Goal: Task Accomplishment & Management: Manage account settings

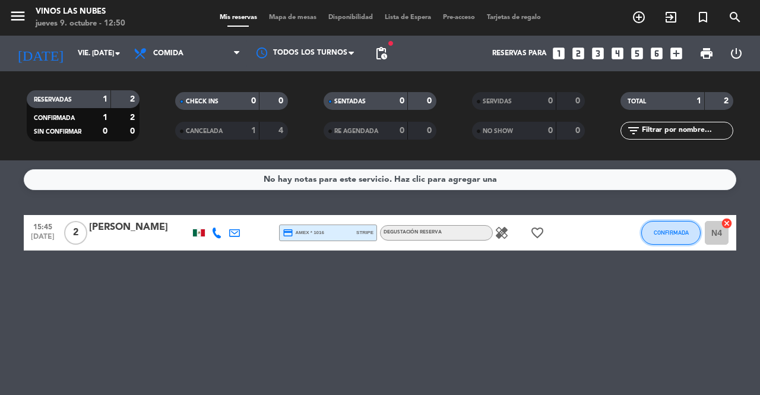
click at [674, 236] on button "CONFIRMADA" at bounding box center [671, 233] width 59 height 24
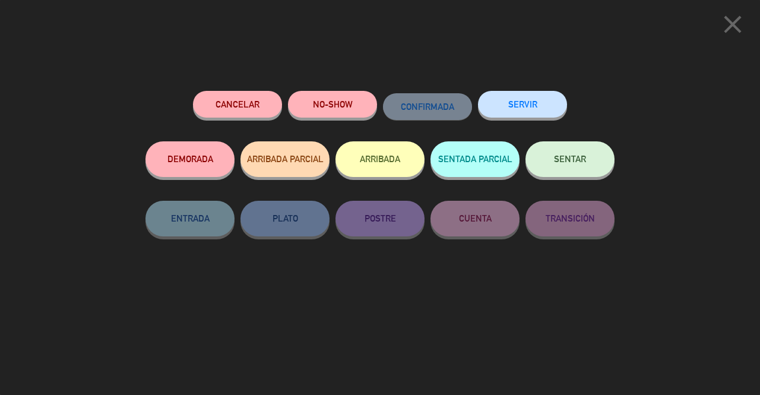
click at [227, 104] on button "Cancelar" at bounding box center [237, 104] width 89 height 27
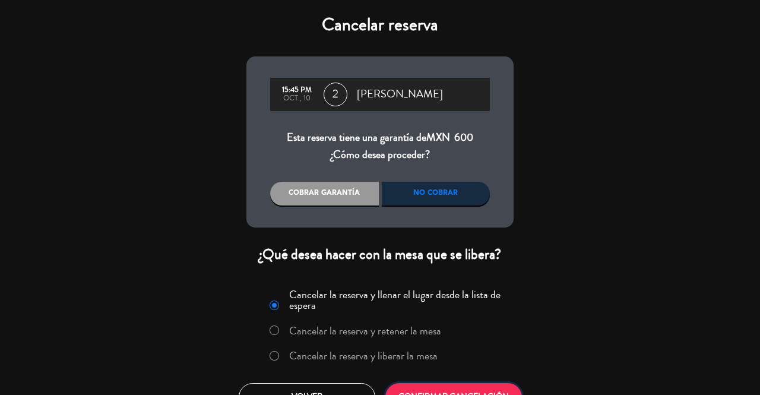
click at [431, 393] on button "CONFIRMAR CANCELACIÓN" at bounding box center [454, 397] width 137 height 28
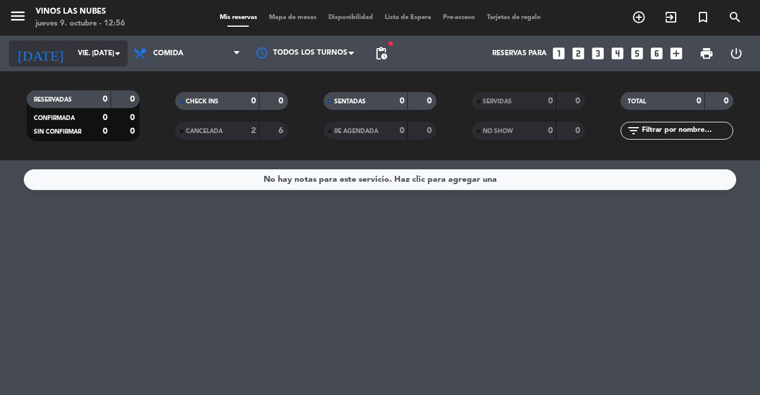
click at [81, 46] on input "vie. [DATE]" at bounding box center [119, 53] width 94 height 20
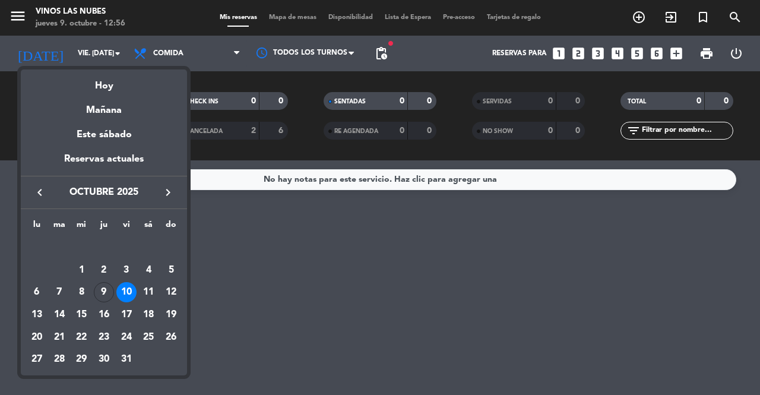
click at [169, 186] on icon "keyboard_arrow_right" at bounding box center [168, 192] width 14 height 14
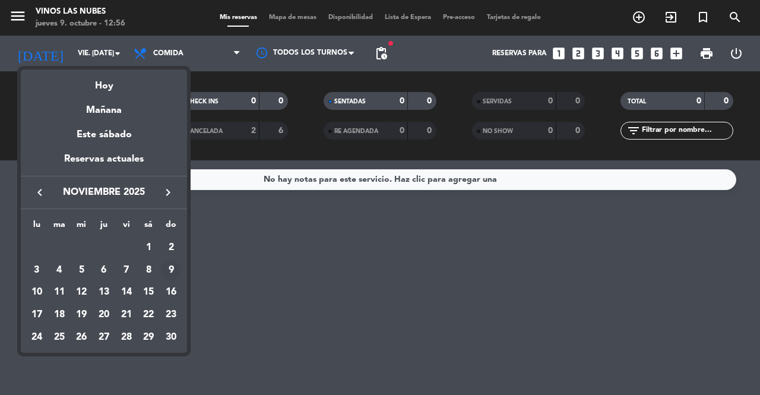
click at [178, 266] on div "9" at bounding box center [171, 270] width 20 height 20
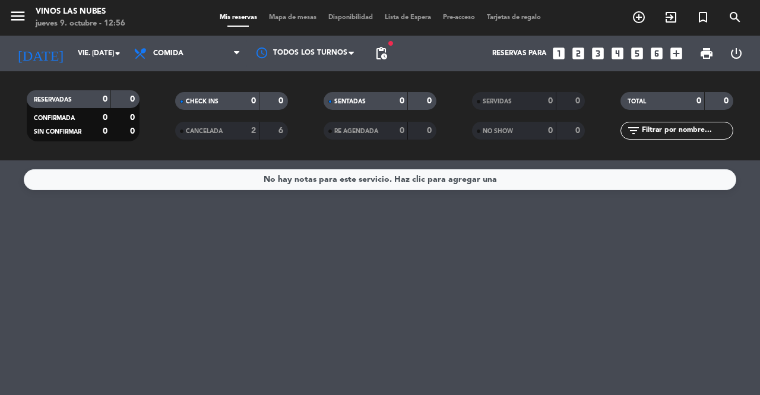
type input "dom. [DATE]"
click at [379, 54] on span "pending_actions" at bounding box center [381, 53] width 14 height 14
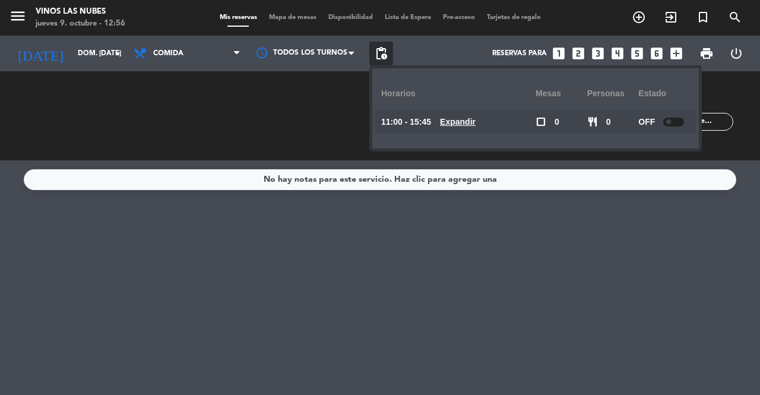
click at [424, 47] on div "Reservas para looks_one looks_two looks_3 looks_4 looks_5 looks_6 add_box" at bounding box center [540, 54] width 295 height 36
